Goal: Information Seeking & Learning: Learn about a topic

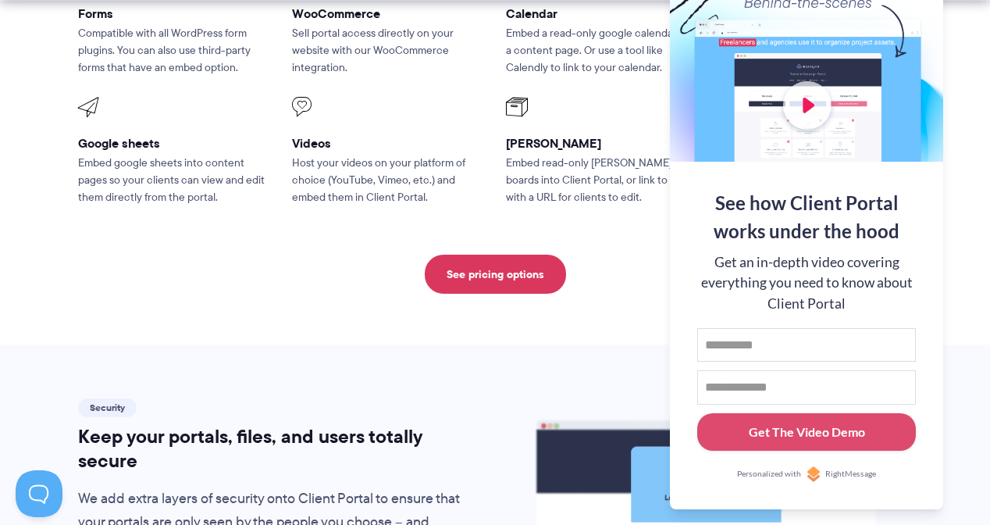
scroll to position [2268, 0]
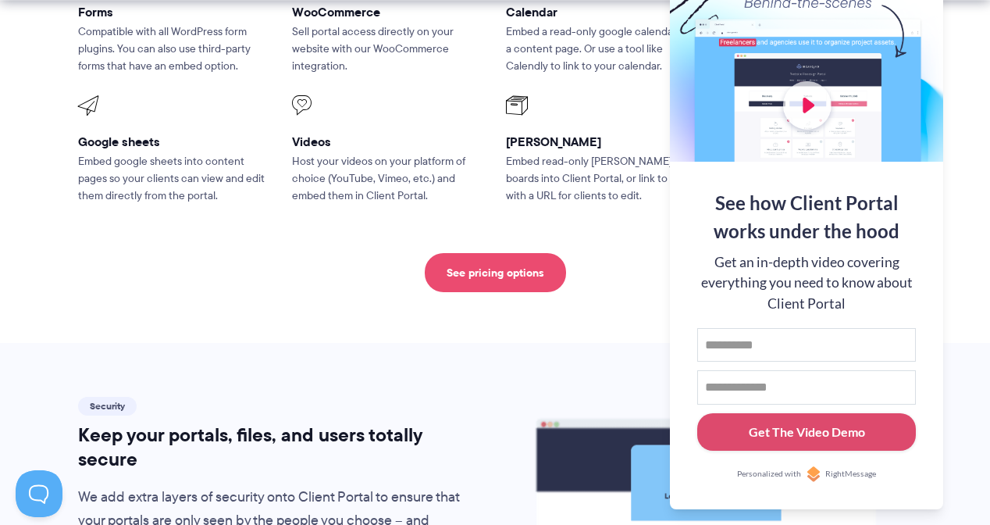
click at [458, 253] on link "See pricing options" at bounding box center [495, 272] width 141 height 39
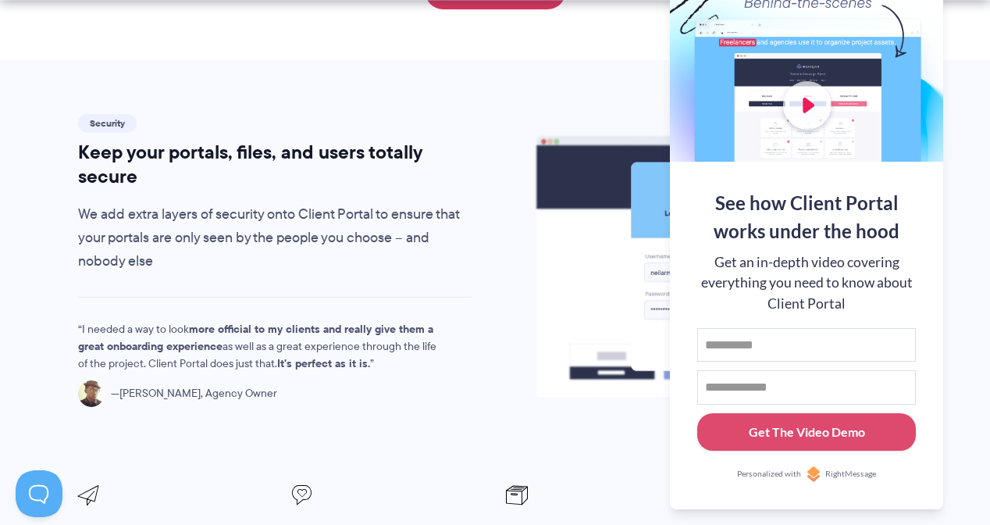
scroll to position [2610, 0]
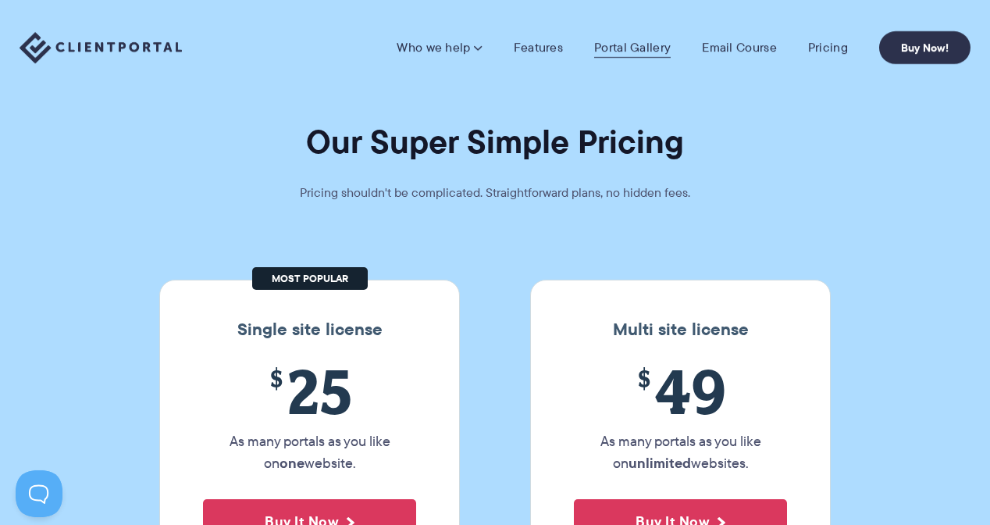
click at [634, 45] on link "Portal Gallery" at bounding box center [632, 48] width 77 height 16
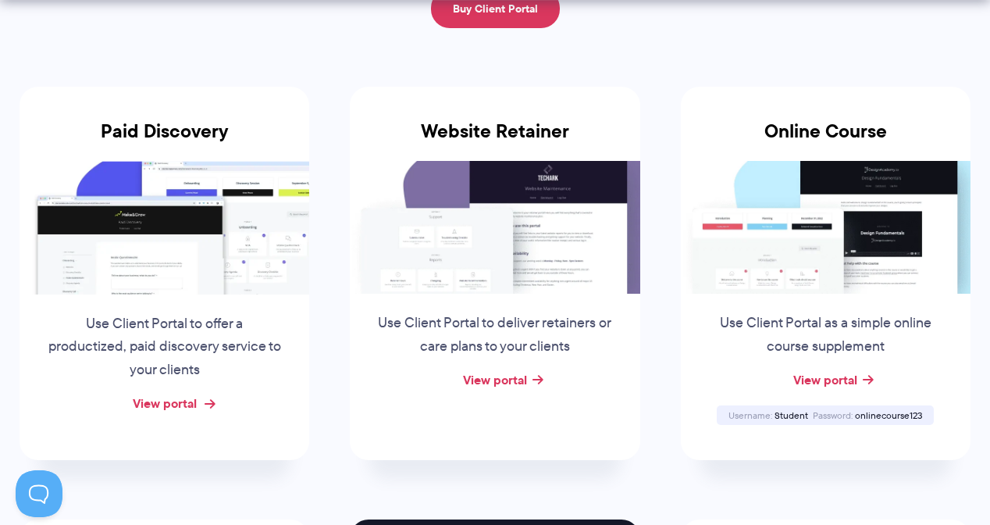
click at [185, 401] on link "View portal" at bounding box center [165, 403] width 64 height 19
